Goal: Task Accomplishment & Management: Manage account settings

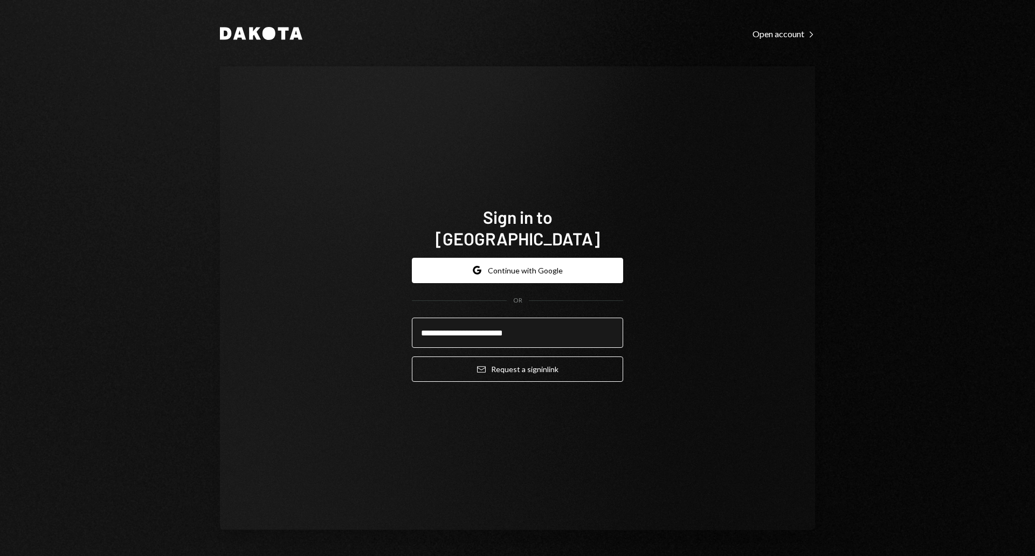
type input "**********"
click at [412, 356] on button "Email Request a sign in link" at bounding box center [517, 368] width 211 height 25
